Goal: Information Seeking & Learning: Learn about a topic

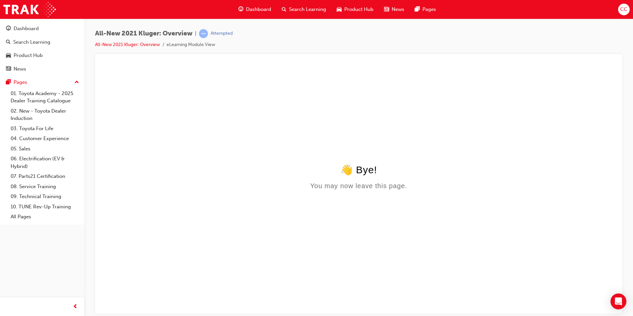
click at [263, 9] on span "Dashboard" at bounding box center [258, 10] width 25 height 8
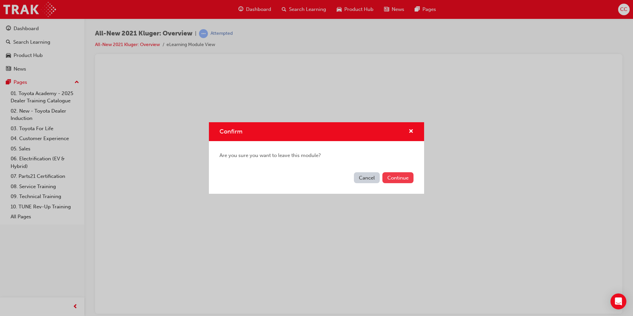
click at [396, 177] on button "Continue" at bounding box center [397, 177] width 31 height 11
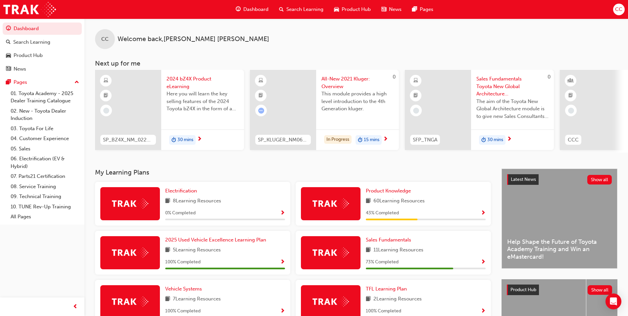
click at [293, 9] on span "Search Learning" at bounding box center [304, 10] width 37 height 8
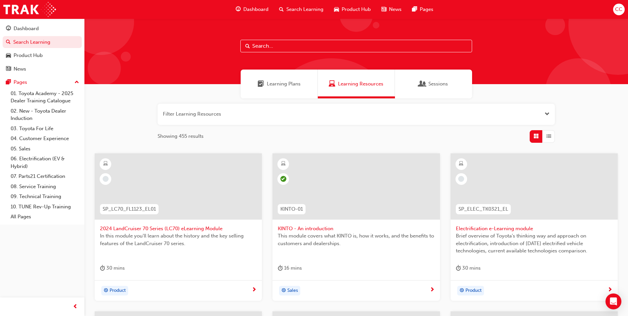
paste input "3. Australian Consumer Law – Dealer Sales Staff – eLearning Module ACLSALES"
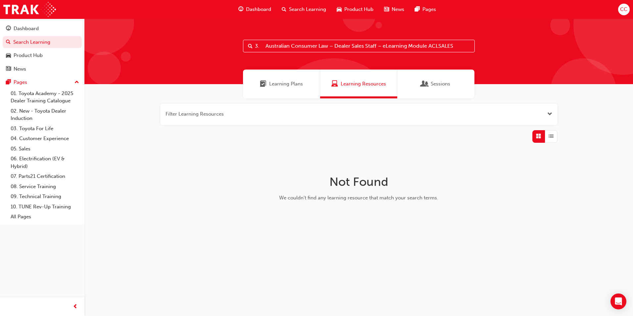
click at [382, 46] on input "3. Australian Consumer Law – Dealer Sales Staff – eLearning Module ACLSALES" at bounding box center [359, 46] width 232 height 13
click at [428, 46] on input "3. Australian Consumer Law – Dealer Sales Staff – eLearning Module ACLSALES" at bounding box center [359, 46] width 232 height 13
click at [305, 87] on div "Learning Plans" at bounding box center [281, 83] width 77 height 29
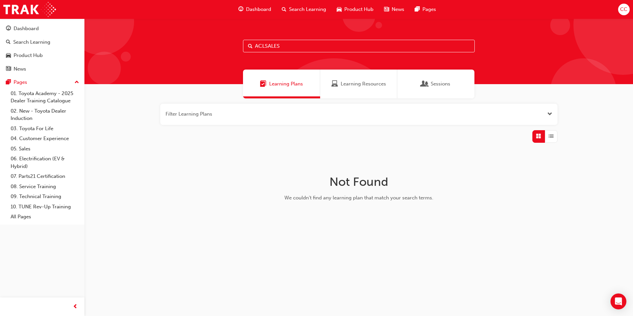
click at [290, 48] on input "ACLSALES" at bounding box center [359, 46] width 232 height 13
type input "A"
type input "a"
type input "c"
type input "l"
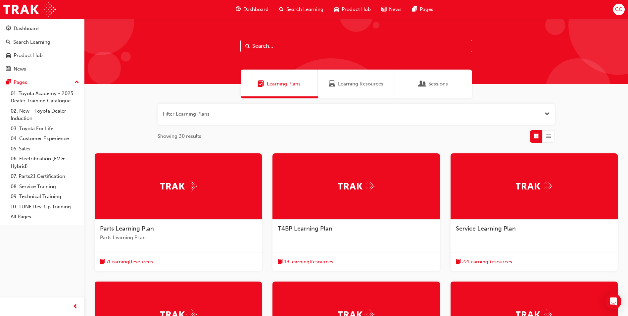
click at [443, 84] on span "Sessions" at bounding box center [438, 84] width 20 height 8
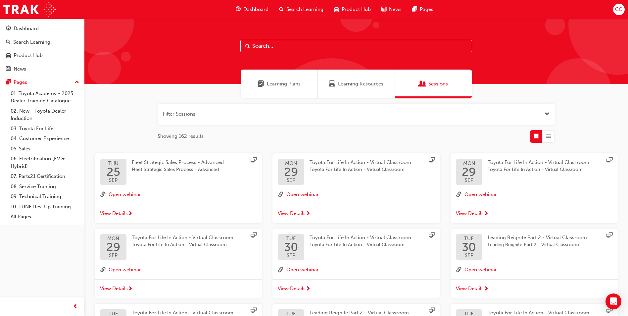
click at [276, 37] on div at bounding box center [355, 52] width 543 height 66
click at [274, 42] on input "text" at bounding box center [356, 46] width 232 height 13
type input "c"
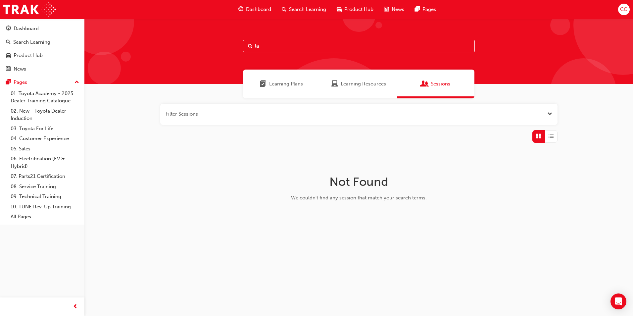
type input "l"
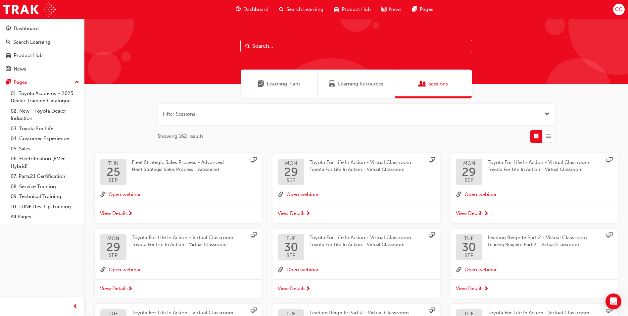
click at [312, 46] on input "text" at bounding box center [356, 46] width 232 height 13
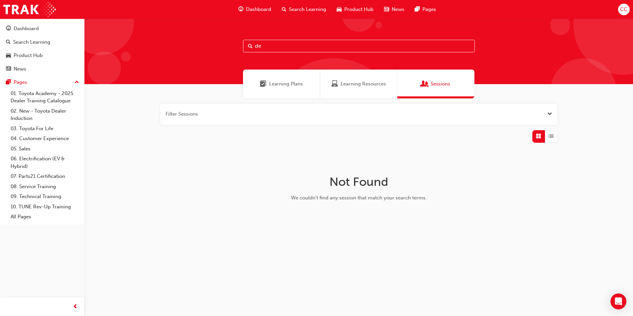
type input "d"
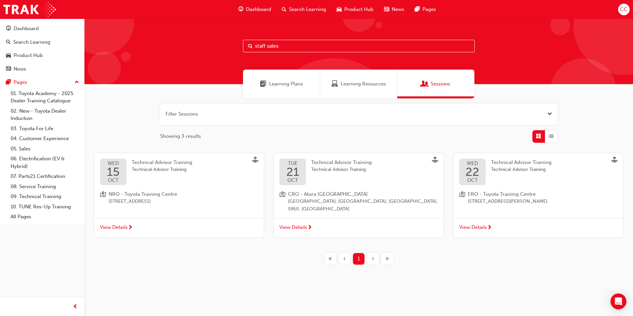
type input "staff sales"
click at [271, 79] on div "Learning Plans" at bounding box center [281, 83] width 77 height 29
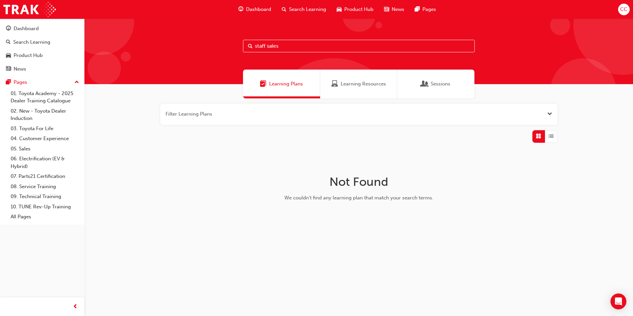
click at [329, 86] on div "Learning Resources" at bounding box center [358, 83] width 77 height 29
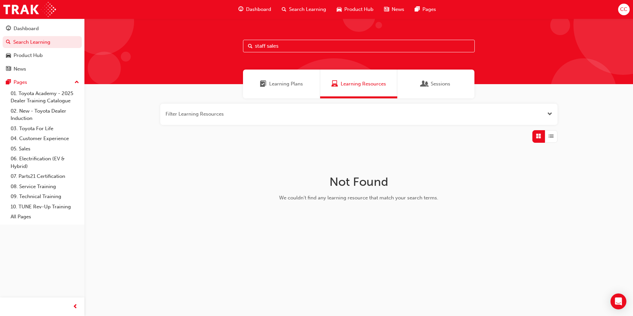
drag, startPoint x: 296, startPoint y: 47, endPoint x: 209, endPoint y: 34, distance: 87.3
click at [209, 34] on div "staff sales" at bounding box center [358, 52] width 548 height 66
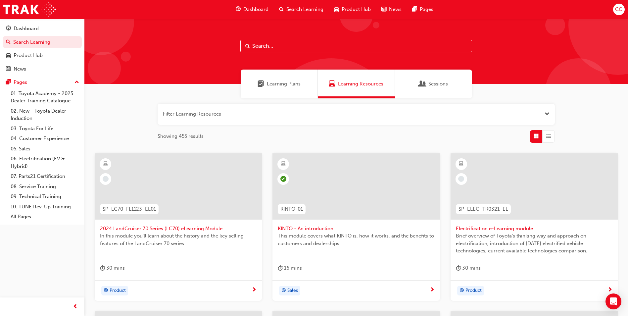
click at [274, 82] on span "Learning Plans" at bounding box center [284, 84] width 34 height 8
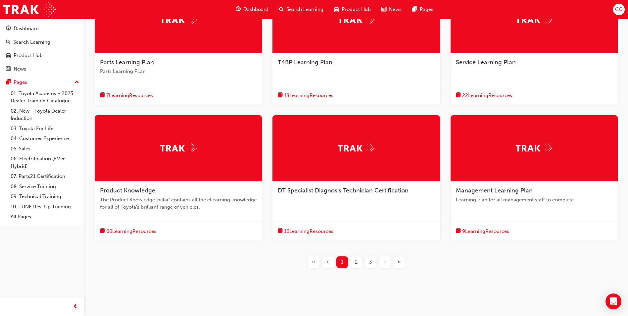
scroll to position [172, 0]
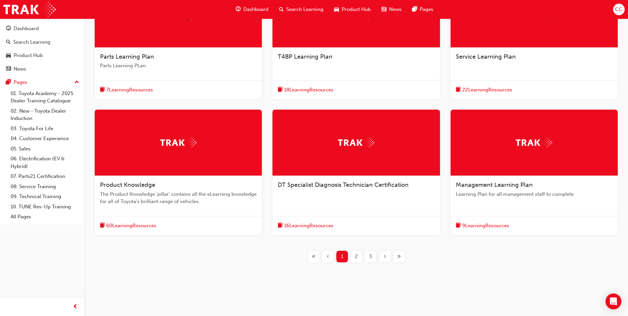
click at [355, 256] on span "2" at bounding box center [356, 256] width 3 height 8
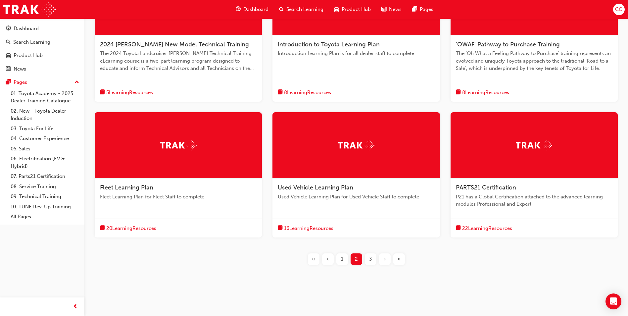
scroll to position [187, 0]
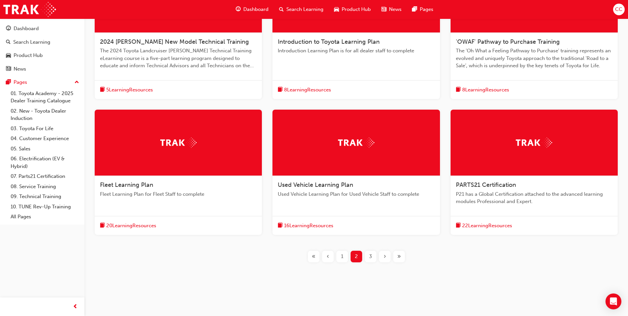
click at [370, 258] on span "3" at bounding box center [370, 256] width 3 height 8
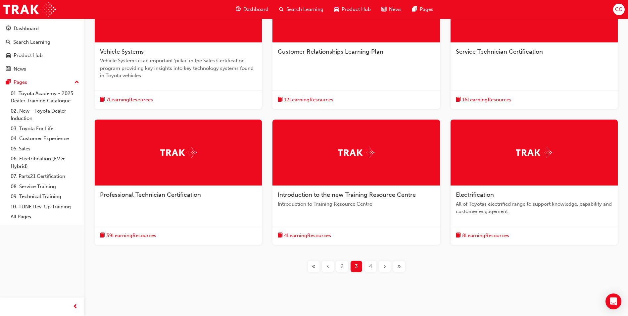
scroll to position [187, 0]
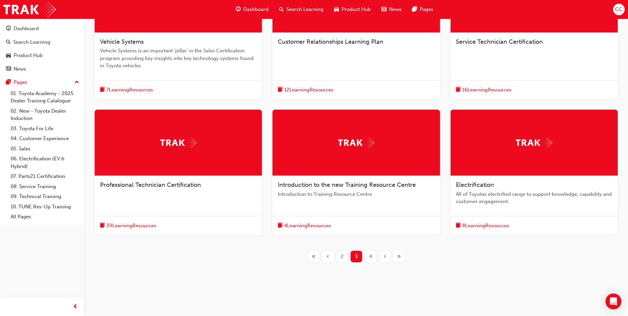
click at [371, 255] on span "4" at bounding box center [370, 256] width 3 height 8
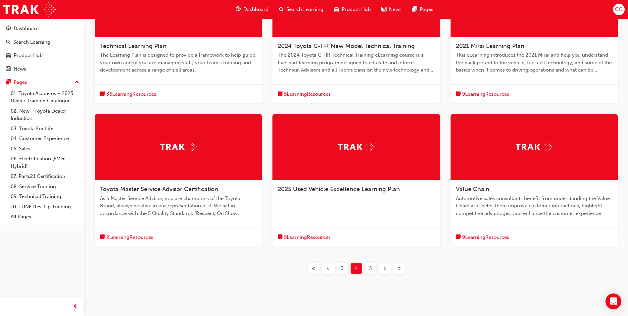
scroll to position [194, 0]
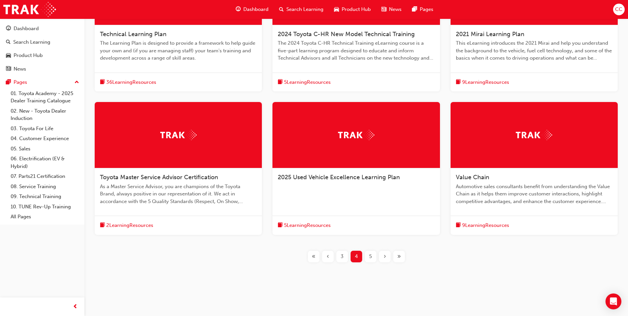
click at [373, 255] on div "5" at bounding box center [371, 257] width 12 height 12
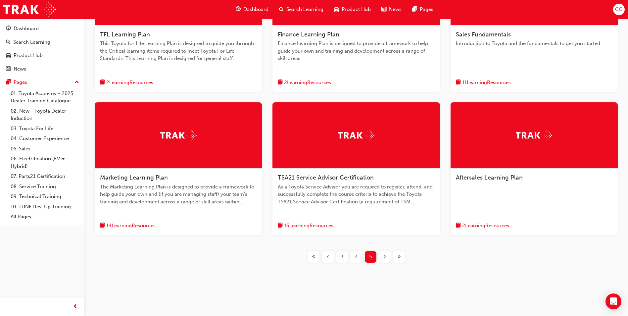
scroll to position [194, 0]
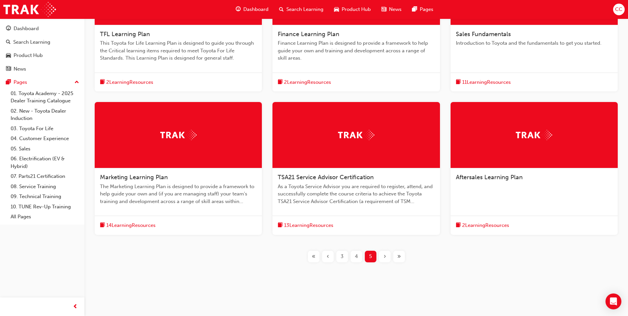
click at [329, 256] on div "‹" at bounding box center [328, 257] width 12 height 12
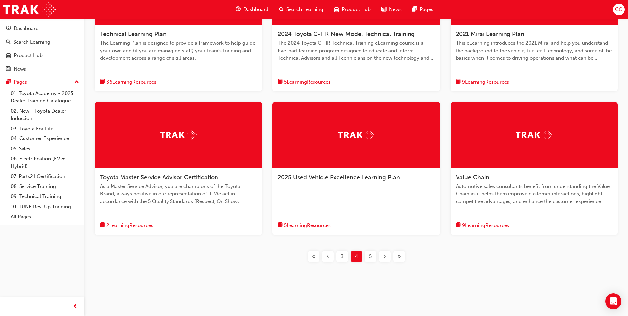
click at [329, 256] on div "‹" at bounding box center [328, 257] width 12 height 12
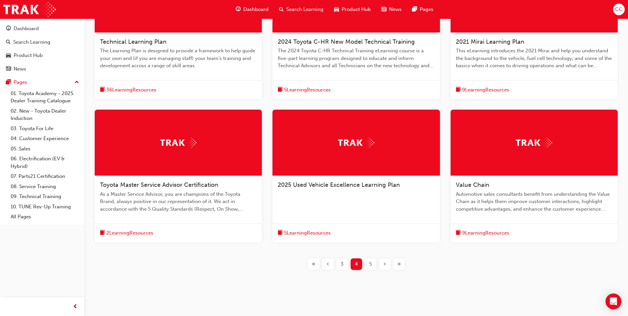
click at [329, 258] on div "‹" at bounding box center [328, 264] width 12 height 12
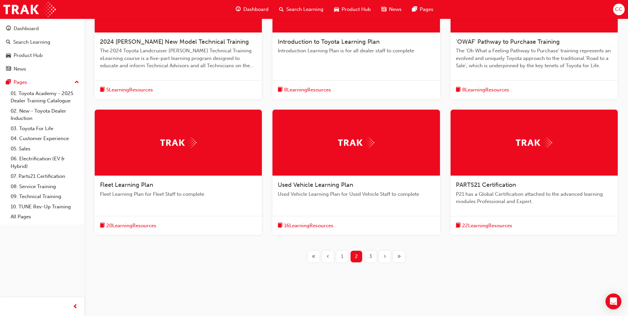
click at [329, 256] on div "‹" at bounding box center [328, 257] width 12 height 12
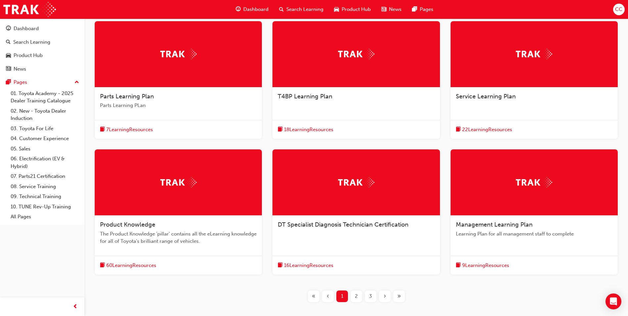
scroll to position [132, 0]
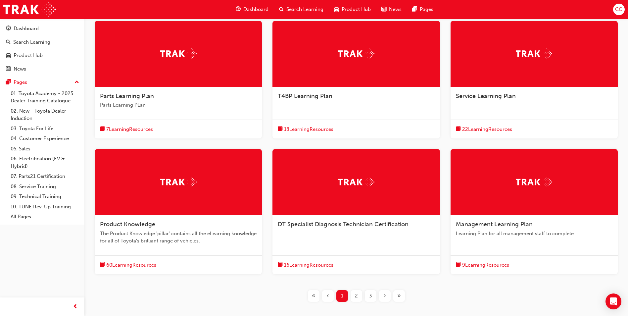
click at [486, 265] on span "9 Learning Resources" at bounding box center [485, 265] width 47 height 8
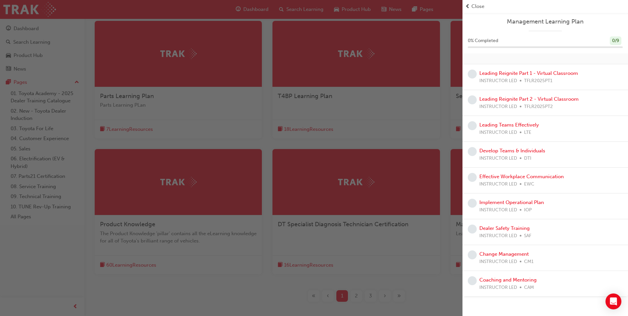
click at [408, 250] on div "button" at bounding box center [231, 158] width 462 height 316
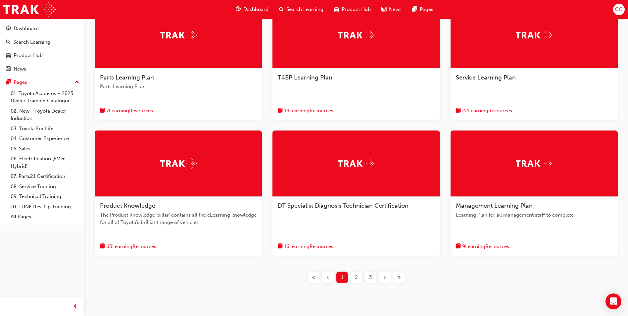
scroll to position [165, 0]
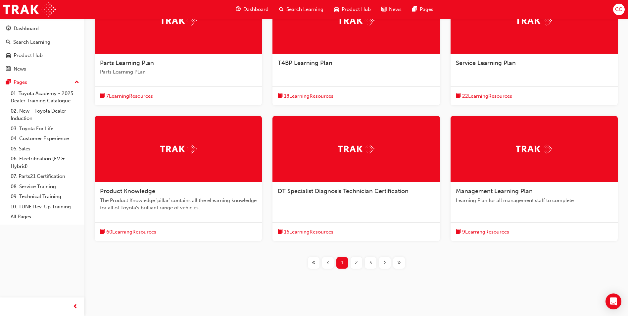
click at [357, 262] on span "2" at bounding box center [356, 263] width 3 height 8
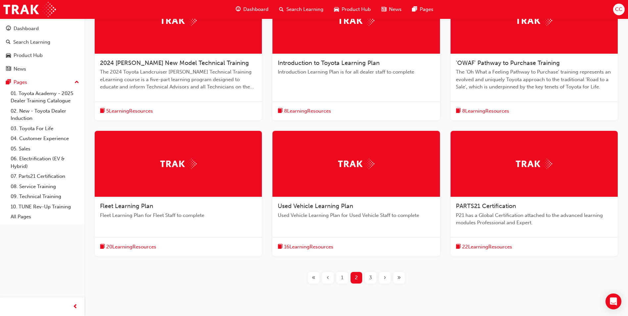
click at [370, 278] on span "3" at bounding box center [370, 278] width 3 height 8
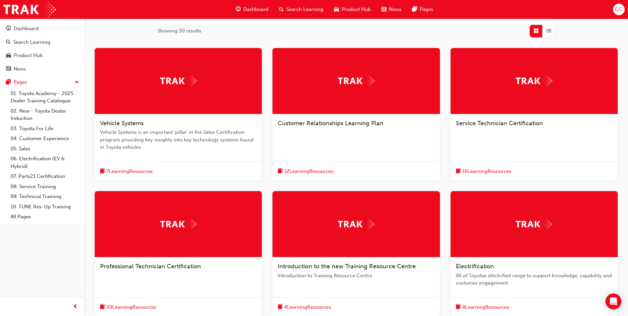
scroll to position [187, 0]
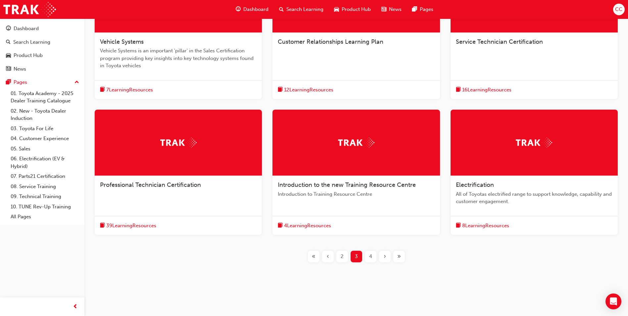
click at [370, 256] on span "4" at bounding box center [370, 256] width 3 height 8
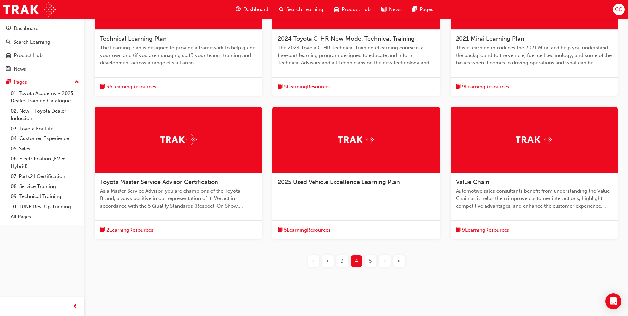
scroll to position [194, 0]
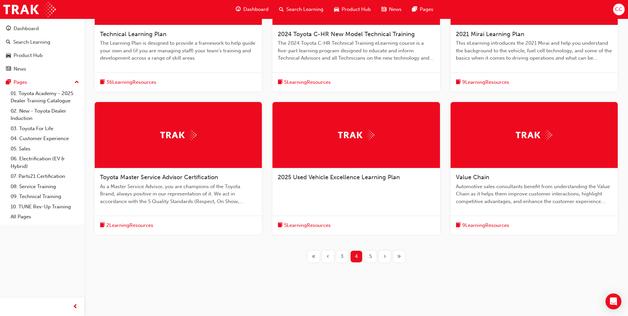
click at [369, 254] on span "5" at bounding box center [370, 256] width 3 height 8
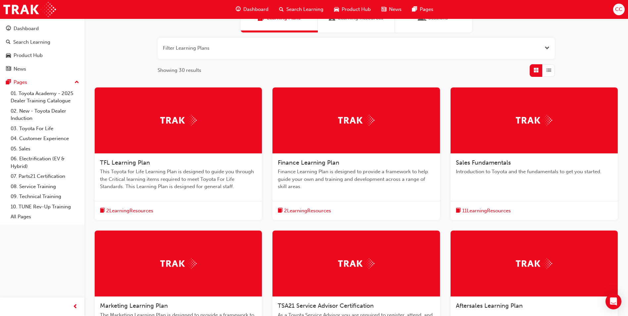
scroll to position [62, 0]
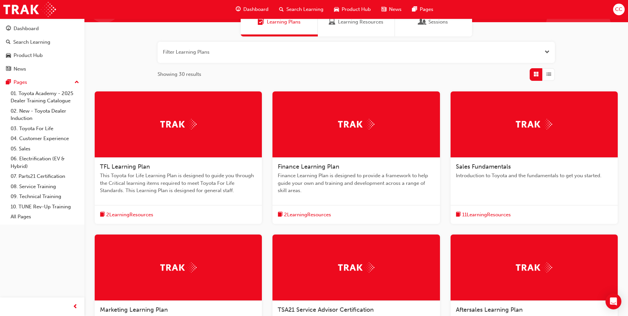
click at [470, 211] on span "11 Learning Resources" at bounding box center [486, 215] width 49 height 8
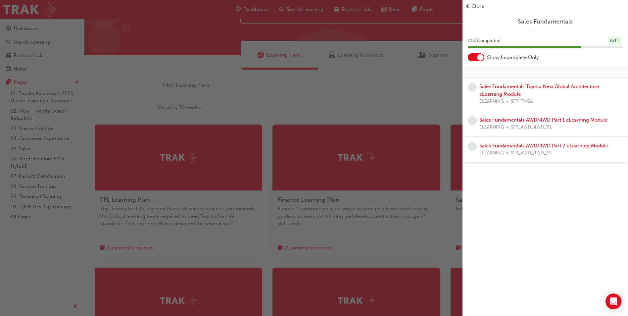
scroll to position [0, 0]
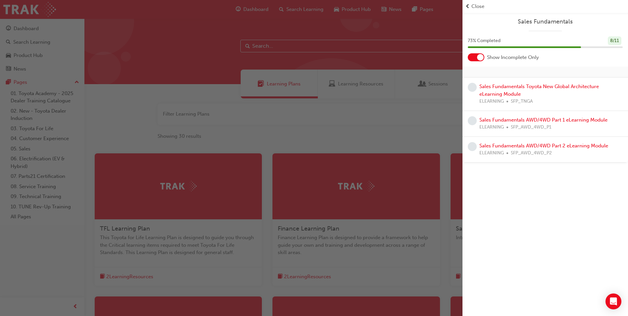
click at [380, 123] on div "button" at bounding box center [231, 158] width 462 height 316
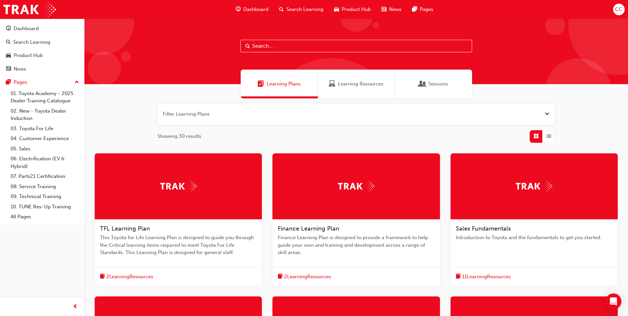
click at [253, 8] on span "Dashboard" at bounding box center [255, 10] width 25 height 8
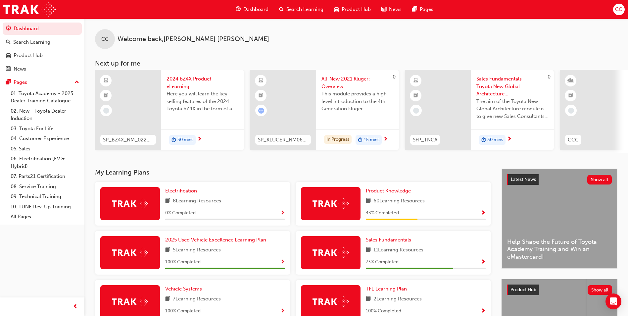
click at [289, 9] on span "Search Learning" at bounding box center [304, 10] width 37 height 8
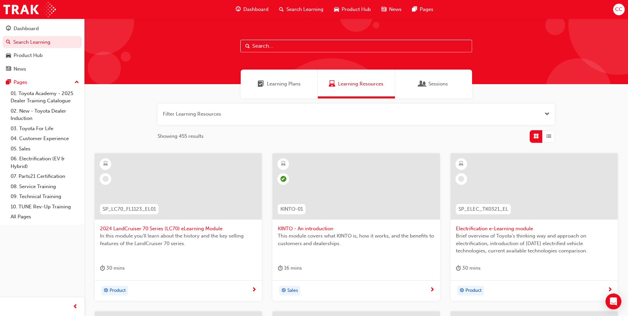
paste input "3. Australian Consumer Law – Dealer Sales Staff – eLearning Module ACLSALES"
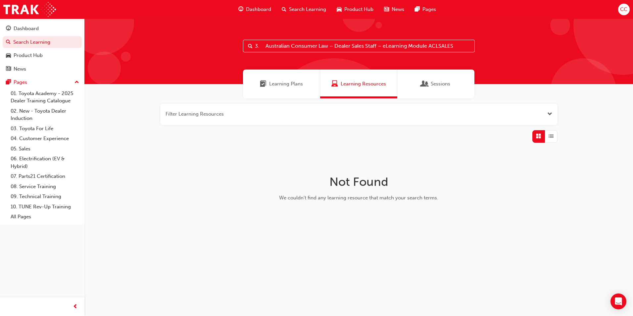
type input "3. Australian Consumer Law – Dealer Sales Staff – eLearning Module ACLSALES"
click at [279, 84] on span "Learning Plans" at bounding box center [286, 84] width 34 height 8
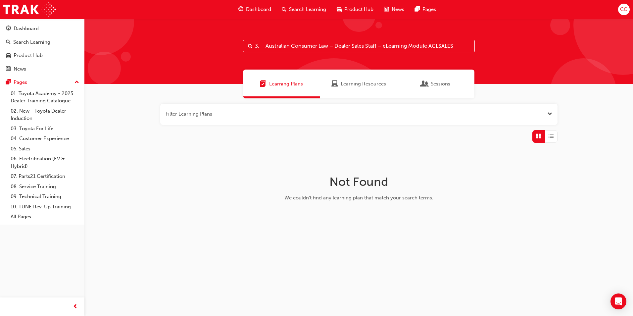
click at [424, 87] on span "Sessions" at bounding box center [424, 84] width 7 height 8
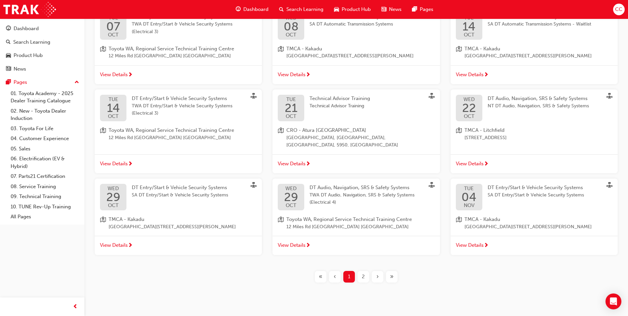
scroll to position [147, 0]
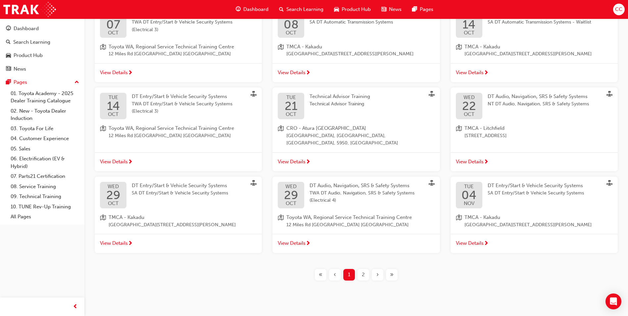
click at [363, 271] on span "2" at bounding box center [363, 275] width 3 height 8
click at [362, 271] on span "2" at bounding box center [363, 275] width 3 height 8
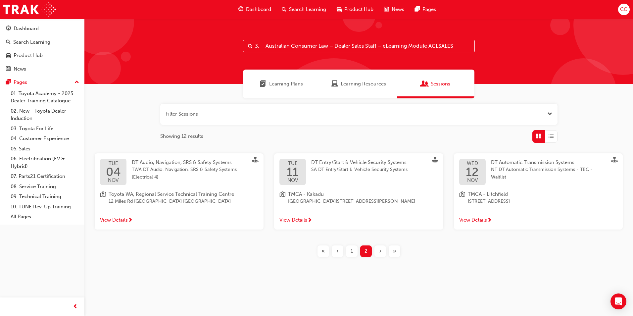
click at [349, 248] on div "1" at bounding box center [352, 251] width 12 height 12
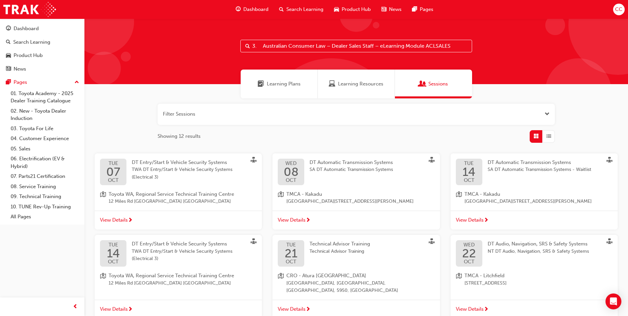
click at [350, 92] on div "Learning Resources" at bounding box center [356, 83] width 77 height 29
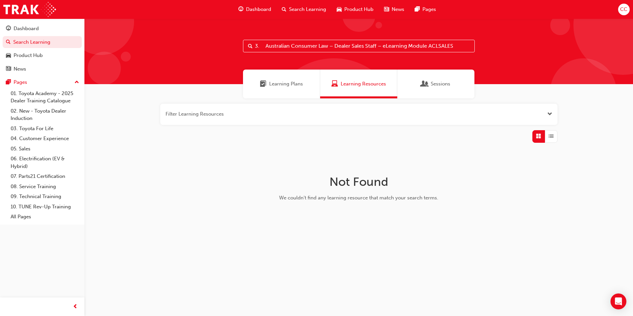
click at [289, 70] on div "Learning Plans" at bounding box center [281, 83] width 77 height 29
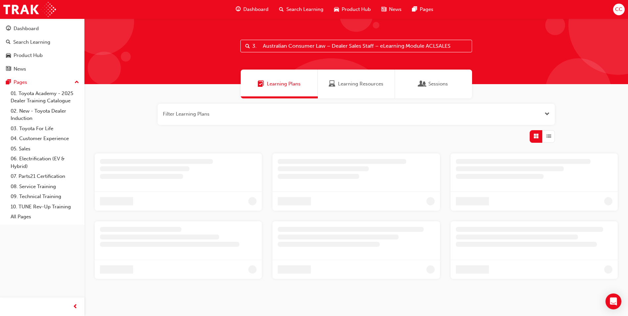
click at [287, 79] on div "Learning Plans" at bounding box center [279, 83] width 77 height 29
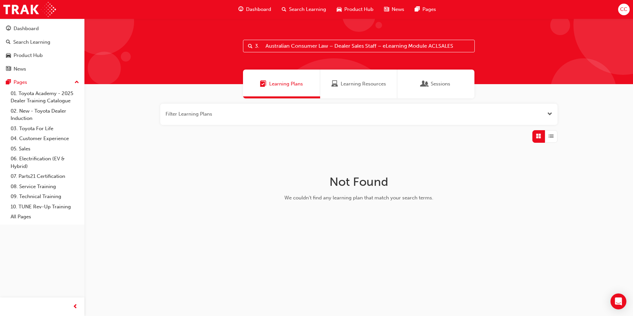
click at [455, 44] on input "3. Australian Consumer Law – Dealer Sales Staff – eLearning Module ACLSALES" at bounding box center [359, 46] width 232 height 13
click at [374, 85] on span "Learning Resources" at bounding box center [363, 84] width 45 height 8
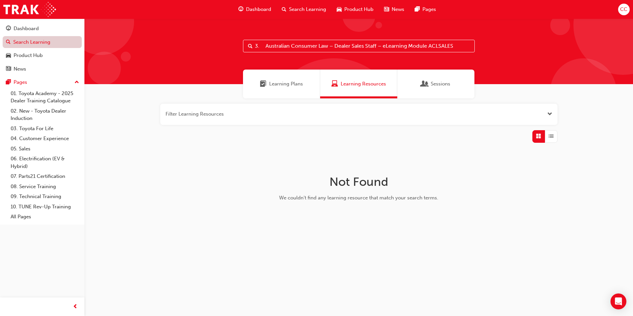
click at [31, 41] on link "Search Learning" at bounding box center [42, 42] width 79 height 12
drag, startPoint x: 30, startPoint y: 41, endPoint x: 34, endPoint y: 46, distance: 5.7
click at [30, 42] on link "Search Learning" at bounding box center [42, 42] width 79 height 12
click at [258, 7] on span "Dashboard" at bounding box center [258, 10] width 25 height 8
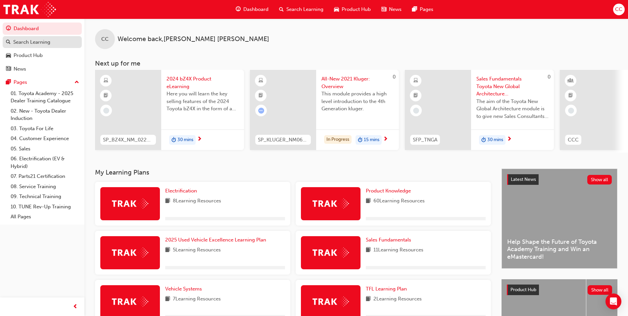
click at [28, 44] on div "Search Learning" at bounding box center [31, 42] width 37 height 8
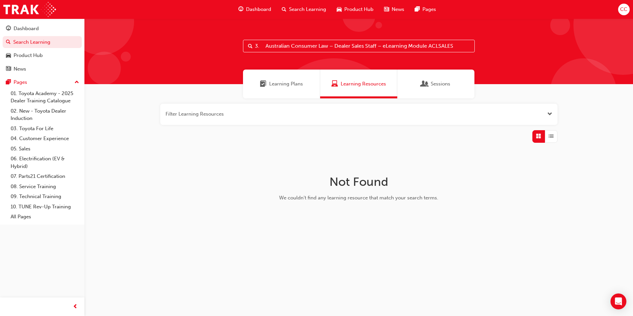
click at [300, 45] on input "3. Australian Consumer Law – Dealer Sales Staff – eLearning Module ACLSALES" at bounding box center [359, 46] width 232 height 13
click at [301, 43] on input "3. Australian Consumer Law – Dealer Sales Staff – eLearning Module ACLSALES" at bounding box center [359, 46] width 232 height 13
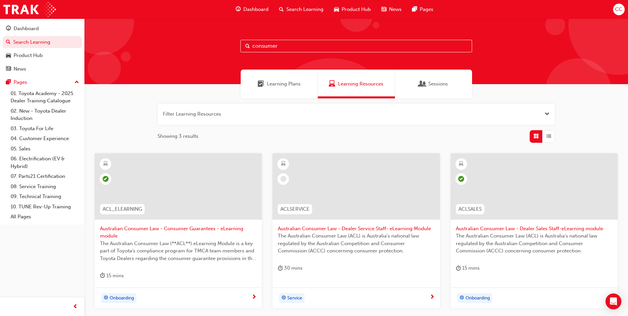
type input "consumer"
click at [286, 181] on div at bounding box center [283, 179] width 12 height 12
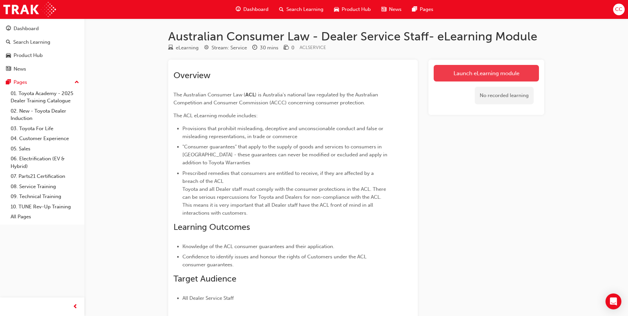
click at [467, 75] on link "Launch eLearning module" at bounding box center [486, 73] width 105 height 17
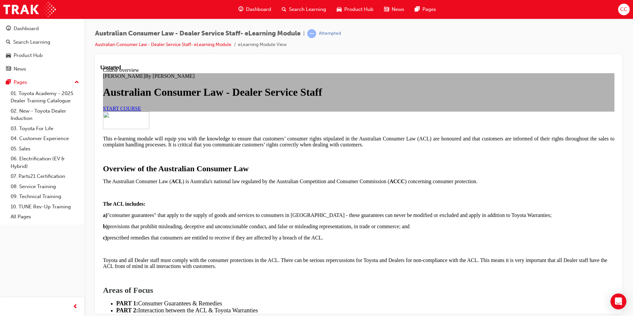
click at [141, 111] on span "START COURSE" at bounding box center [122, 108] width 38 height 6
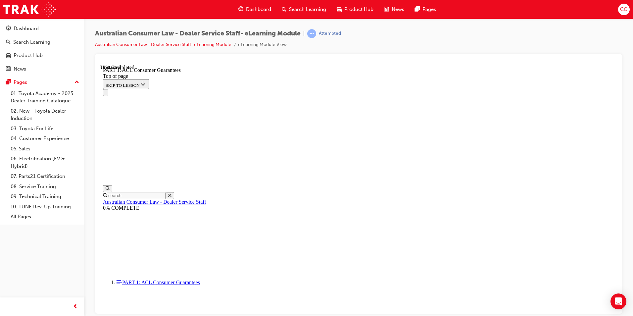
scroll to position [1079, 0]
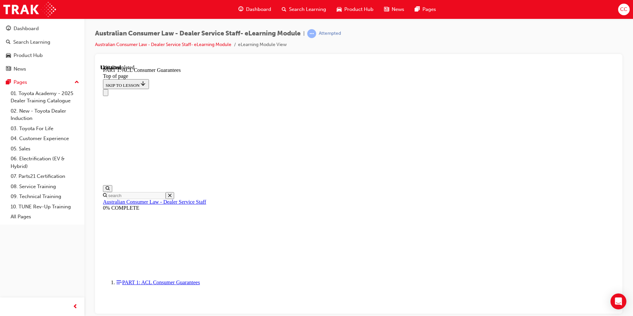
scroll to position [1036, 0]
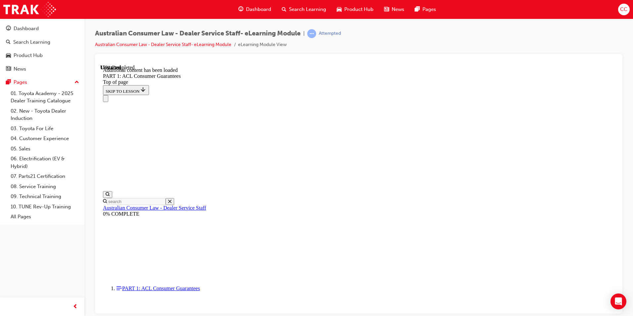
scroll to position [1264, 0]
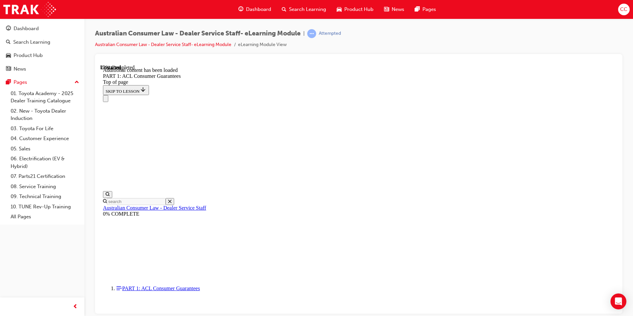
scroll to position [1708, 0]
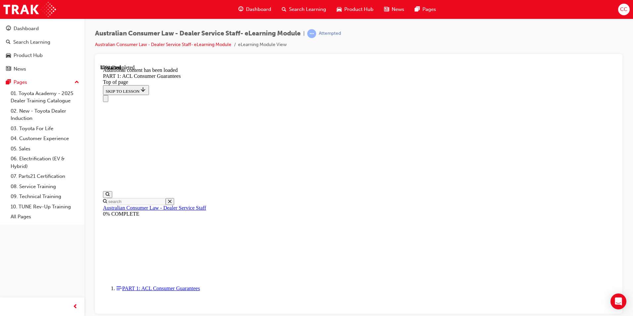
scroll to position [1810, 0]
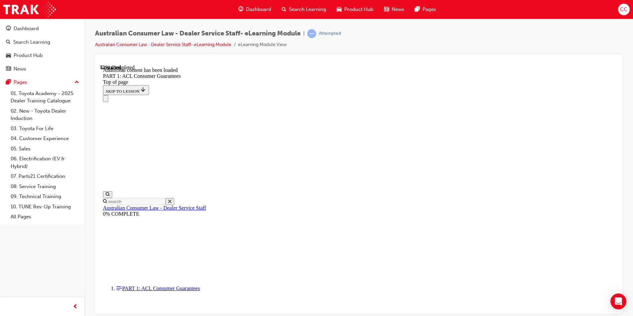
scroll to position [2971, 0]
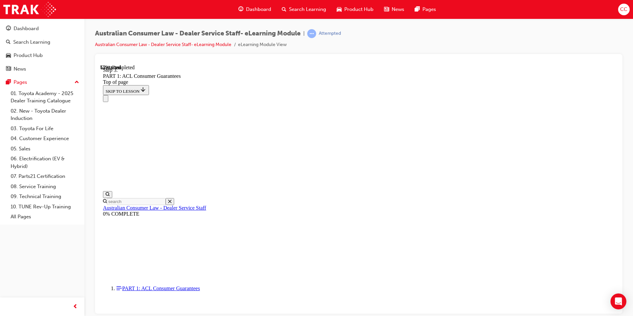
scroll to position [3229, 0]
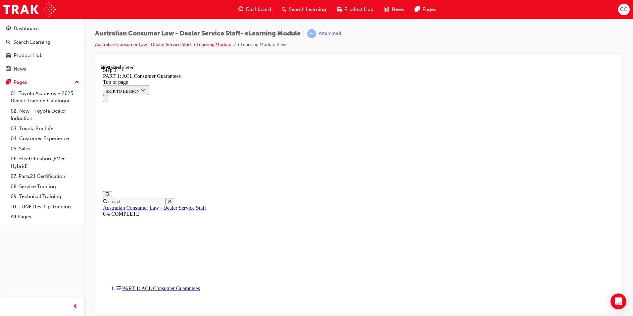
drag, startPoint x: 565, startPoint y: 155, endPoint x: 568, endPoint y: 127, distance: 28.4
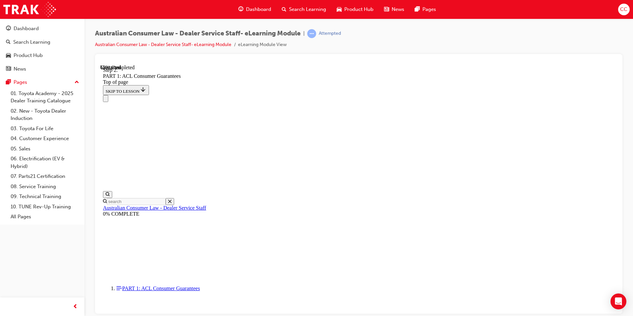
scroll to position [4012, 0]
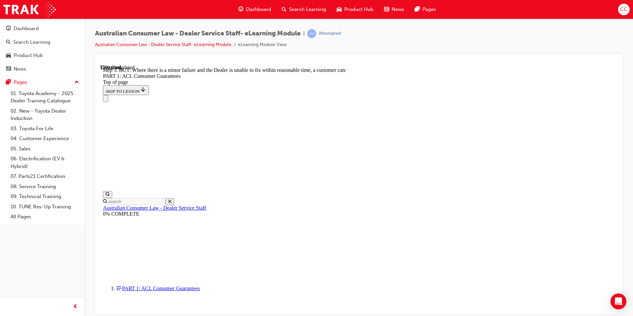
scroll to position [4471, 0]
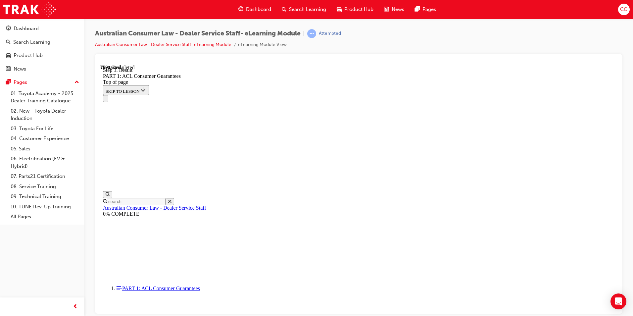
click at [632, 140] on html "Your version of Internet Explorer is outdated and not supported. Please upgrade…" at bounding box center [316, 158] width 633 height 316
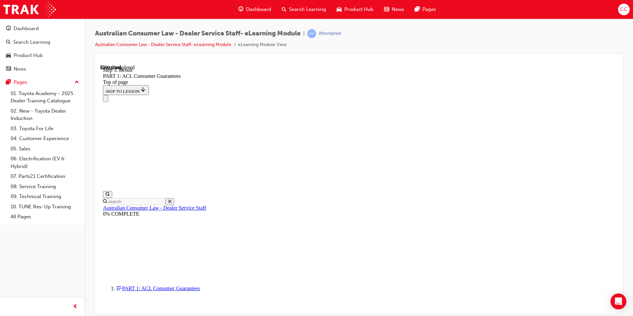
drag, startPoint x: 353, startPoint y: 246, endPoint x: 467, endPoint y: 128, distance: 164.1
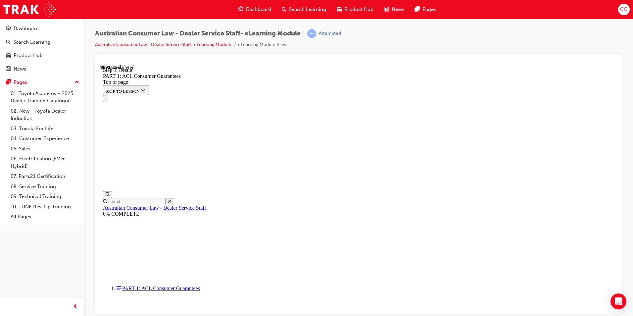
drag, startPoint x: 357, startPoint y: 242, endPoint x: 458, endPoint y: 163, distance: 127.5
drag, startPoint x: 342, startPoint y: 288, endPoint x: 467, endPoint y: 213, distance: 146.0
drag, startPoint x: 361, startPoint y: 249, endPoint x: 476, endPoint y: 212, distance: 120.5
drag, startPoint x: 350, startPoint y: 250, endPoint x: 452, endPoint y: 251, distance: 101.9
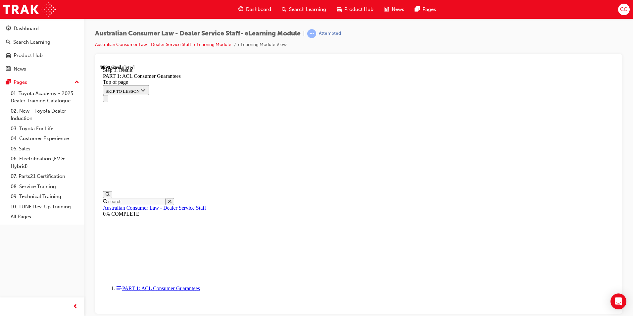
drag, startPoint x: 342, startPoint y: 284, endPoint x: 422, endPoint y: 300, distance: 81.6
drag, startPoint x: 384, startPoint y: 280, endPoint x: 480, endPoint y: 278, distance: 95.7
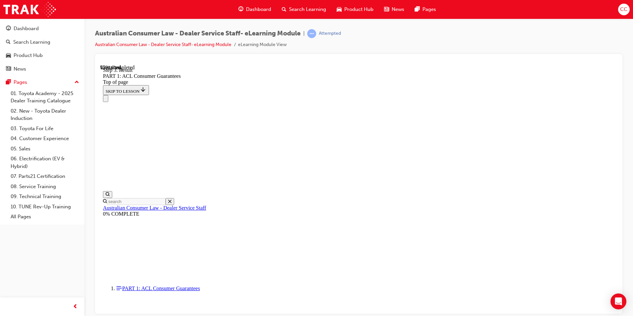
scroll to position [7045, 0]
drag, startPoint x: 361, startPoint y: 245, endPoint x: 367, endPoint y: 163, distance: 81.3
drag, startPoint x: 362, startPoint y: 232, endPoint x: 418, endPoint y: 243, distance: 57.0
drag, startPoint x: 363, startPoint y: 240, endPoint x: 375, endPoint y: 168, distance: 73.6
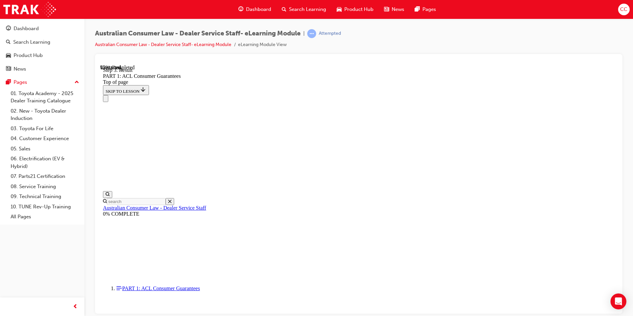
drag, startPoint x: 369, startPoint y: 200, endPoint x: 370, endPoint y: 238, distance: 38.1
drag, startPoint x: 343, startPoint y: 204, endPoint x: 388, endPoint y: 209, distance: 45.3
drag, startPoint x: 349, startPoint y: 238, endPoint x: 359, endPoint y: 199, distance: 40.3
drag, startPoint x: 351, startPoint y: 238, endPoint x: 369, endPoint y: 157, distance: 83.0
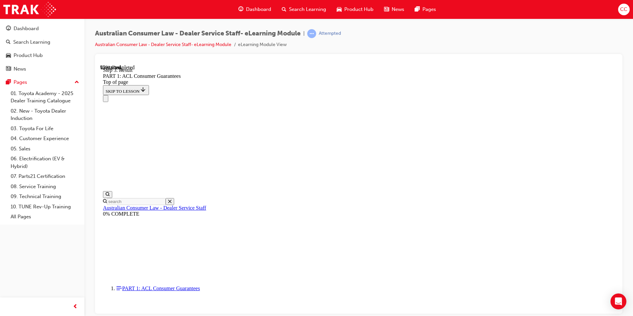
drag, startPoint x: 359, startPoint y: 128, endPoint x: 360, endPoint y: 93, distance: 34.4
drag, startPoint x: 350, startPoint y: 125, endPoint x: 366, endPoint y: 125, distance: 15.9
drag, startPoint x: 352, startPoint y: 204, endPoint x: 355, endPoint y: 163, distance: 40.8
drag, startPoint x: 326, startPoint y: 242, endPoint x: 332, endPoint y: 153, distance: 89.2
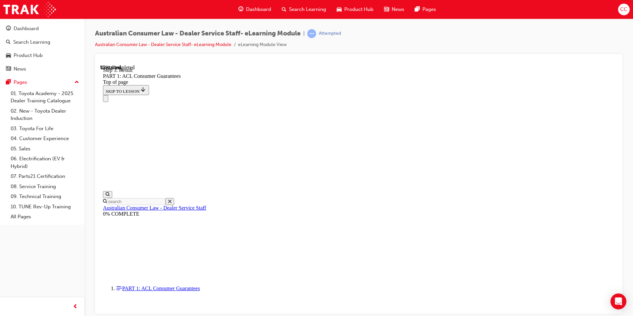
drag, startPoint x: 333, startPoint y: 238, endPoint x: 348, endPoint y: 198, distance: 43.5
drag, startPoint x: 332, startPoint y: 232, endPoint x: 351, endPoint y: 228, distance: 19.5
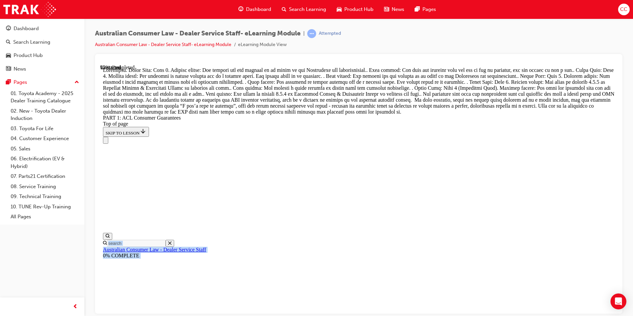
drag, startPoint x: 348, startPoint y: 87, endPoint x: 394, endPoint y: 41, distance: 64.8
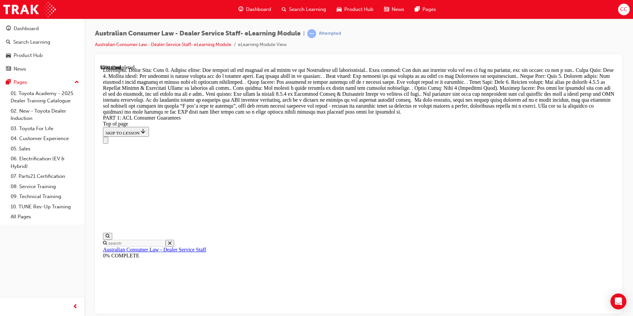
drag, startPoint x: 350, startPoint y: 309, endPoint x: 388, endPoint y: 147, distance: 166.8
drag, startPoint x: 346, startPoint y: 273, endPoint x: 349, endPoint y: 196, distance: 77.2
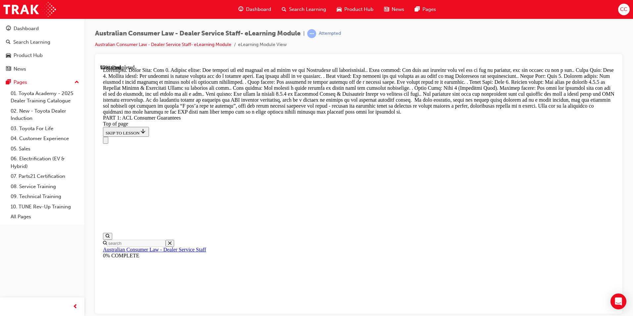
scroll to position [7011, 0]
drag, startPoint x: 347, startPoint y: 202, endPoint x: 367, endPoint y: 201, distance: 20.5
drag, startPoint x: 339, startPoint y: 160, endPoint x: 366, endPoint y: 161, distance: 26.8
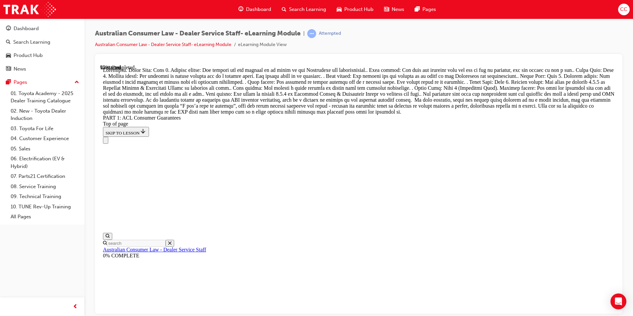
drag, startPoint x: 352, startPoint y: 159, endPoint x: 345, endPoint y: 273, distance: 114.7
drag, startPoint x: 342, startPoint y: 163, endPoint x: 340, endPoint y: 238, distance: 75.5
drag, startPoint x: 332, startPoint y: 199, endPoint x: 359, endPoint y: 121, distance: 82.2
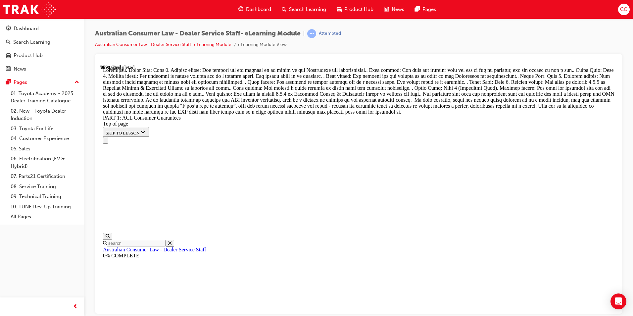
drag, startPoint x: 335, startPoint y: 200, endPoint x: 367, endPoint y: 198, distance: 31.8
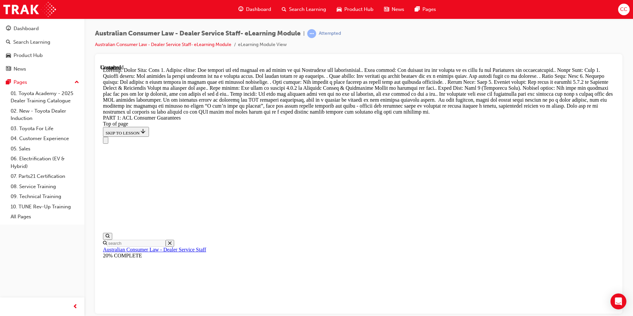
scroll to position [7608, 0]
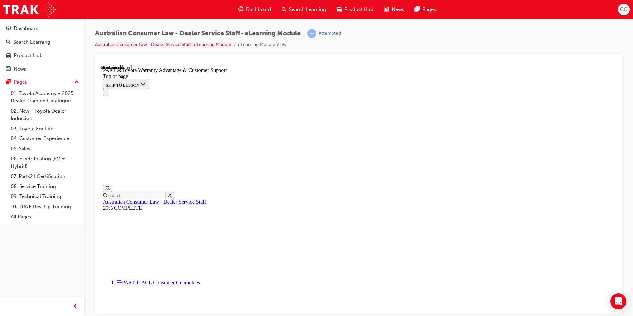
scroll to position [484, 0]
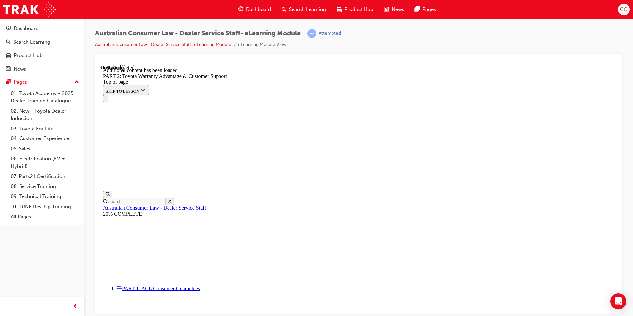
scroll to position [665, 0]
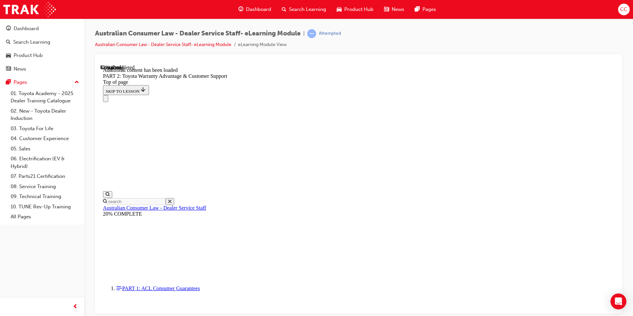
scroll to position [1169, 0]
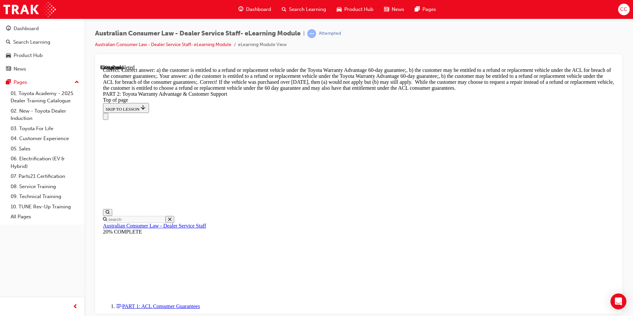
scroll to position [2590, 0]
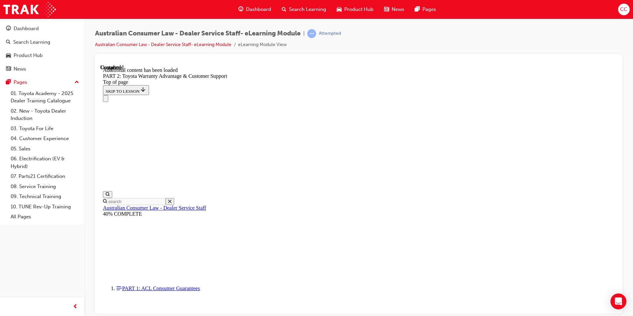
scroll to position [2745, 0]
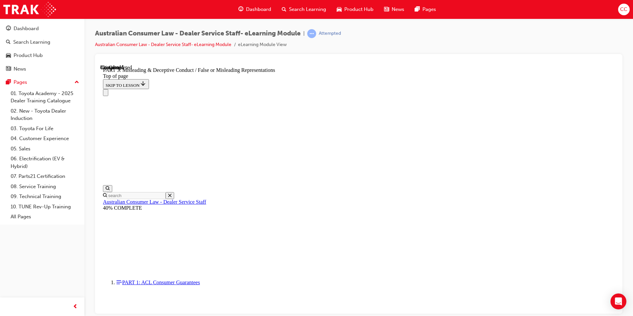
scroll to position [451, 0]
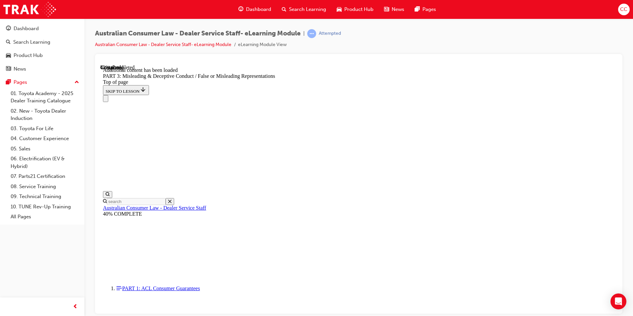
scroll to position [1542, 0]
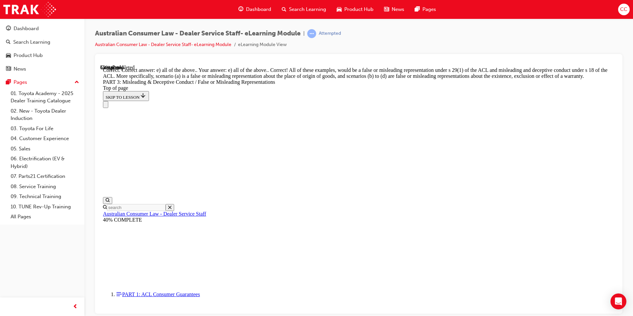
scroll to position [1740, 0]
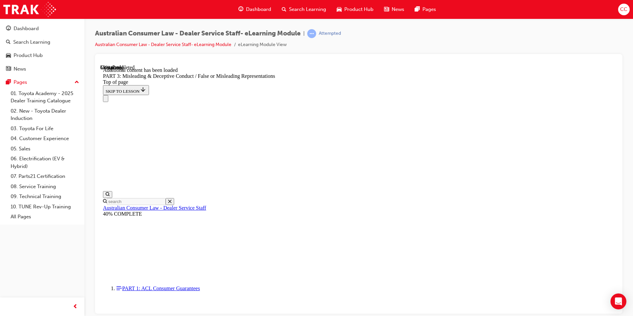
scroll to position [1918, 0]
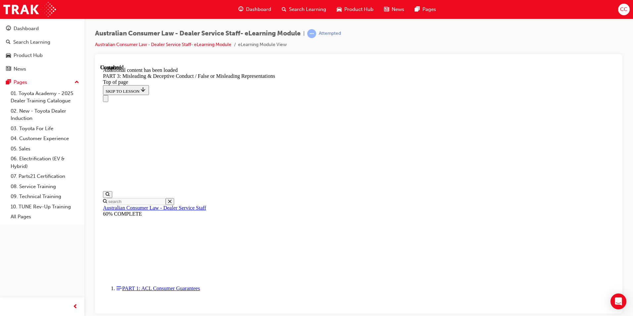
scroll to position [2724, 0]
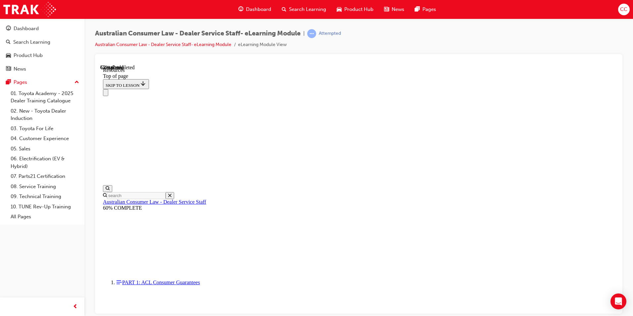
scroll to position [305, 0]
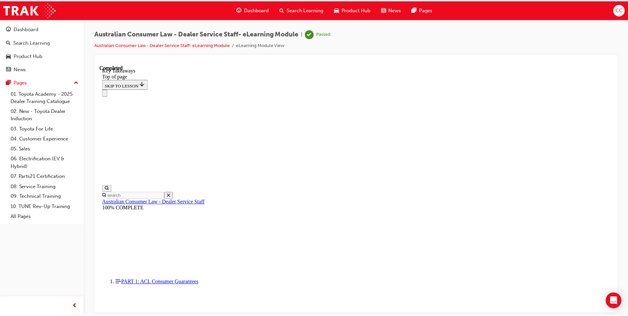
scroll to position [139, 0]
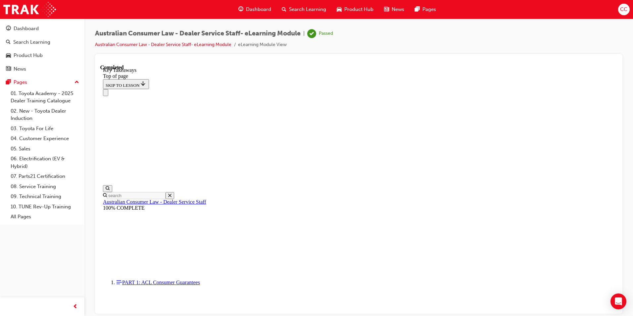
click at [258, 10] on span "Dashboard" at bounding box center [258, 10] width 25 height 8
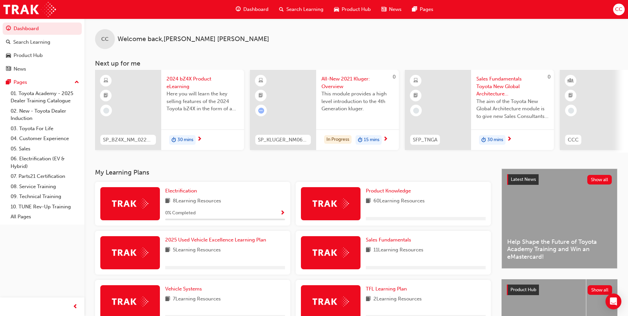
click at [346, 167] on div "CC Welcome back , [PERSON_NAME] Next up for me SP_BZ4X_NM_0224_EL01 2024 bZ4X P…" at bounding box center [355, 94] width 543 height 150
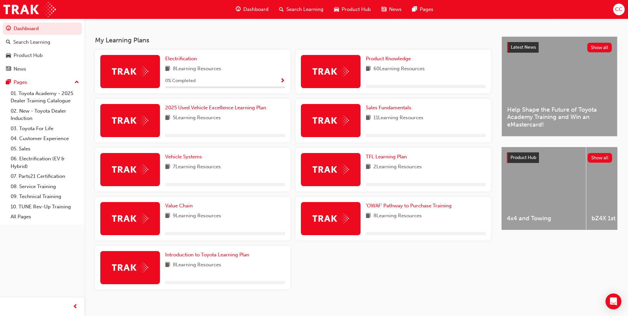
scroll to position [132, 0]
